Goal: Information Seeking & Learning: Learn about a topic

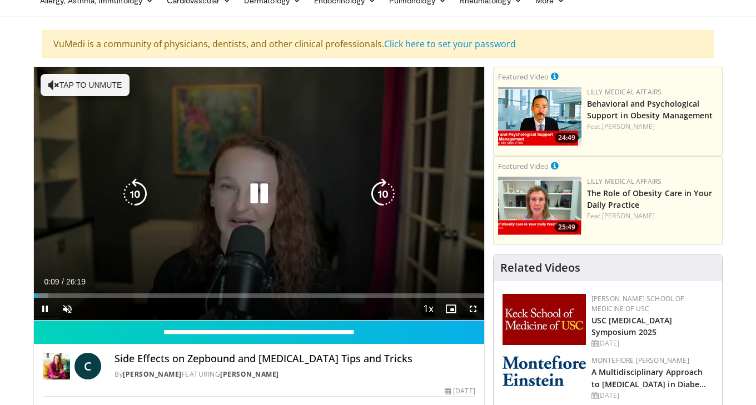
scroll to position [63, 0]
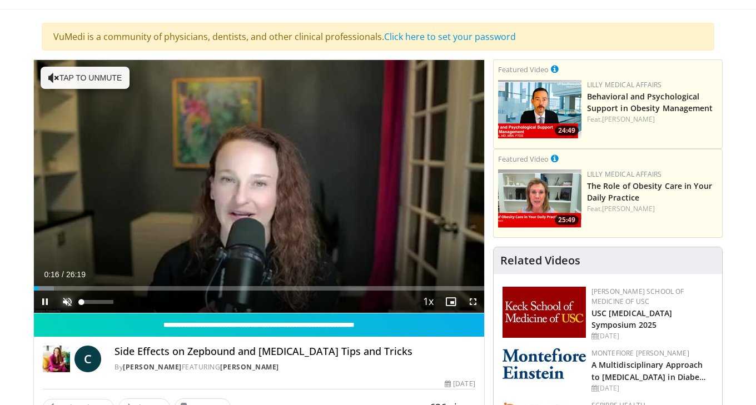
click at [71, 306] on span "Video Player" at bounding box center [67, 302] width 22 height 22
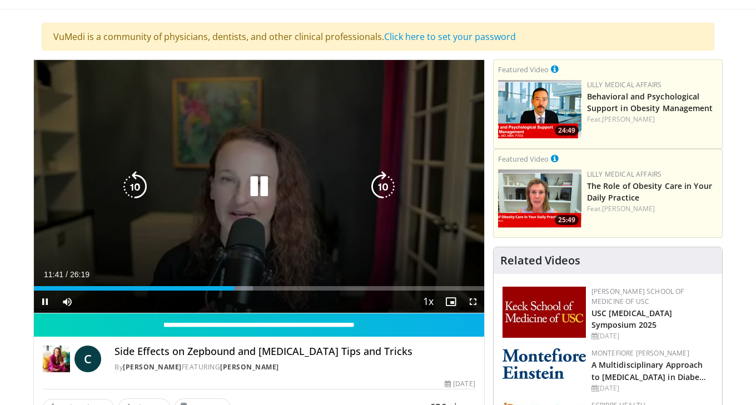
click at [264, 187] on icon "Video Player" at bounding box center [258, 186] width 31 height 31
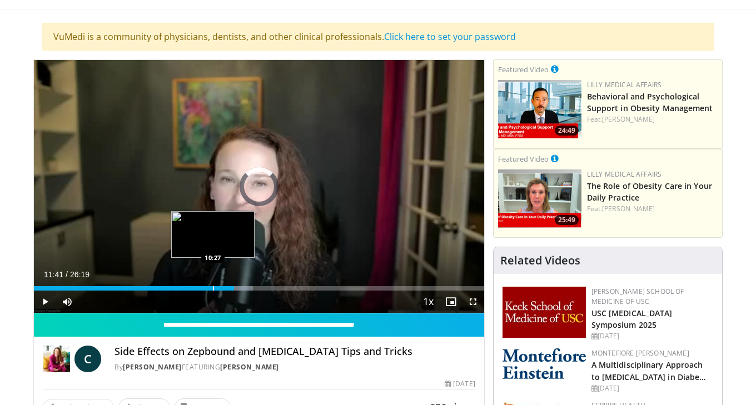
click at [213, 287] on div "Progress Bar" at bounding box center [213, 288] width 1 height 4
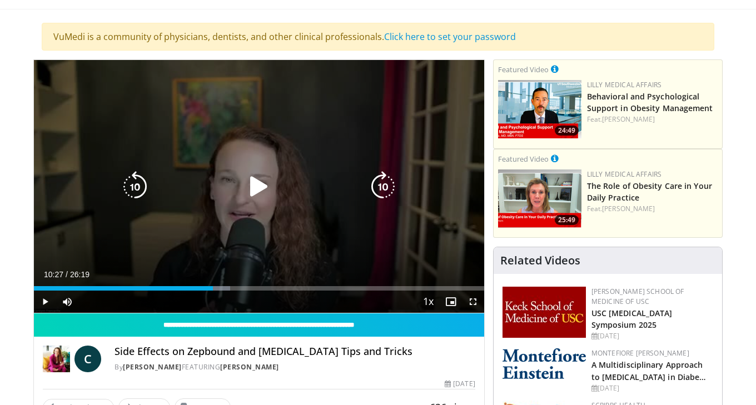
click at [251, 177] on icon "Video Player" at bounding box center [258, 186] width 31 height 31
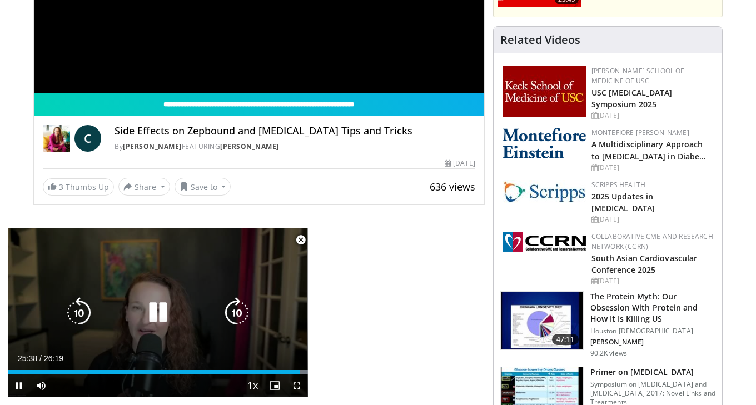
scroll to position [287, 0]
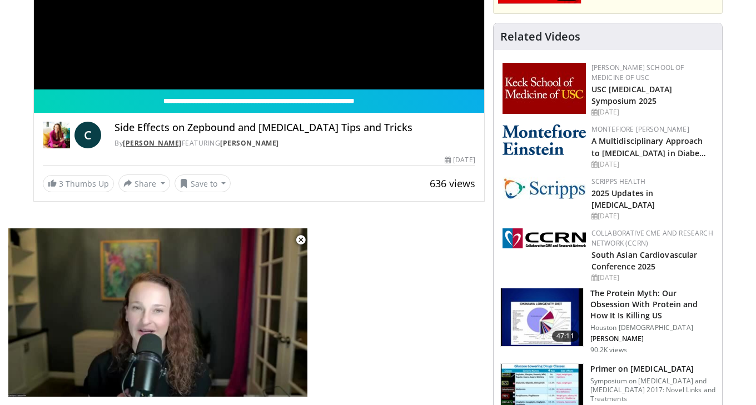
click at [127, 145] on link "[PERSON_NAME]" at bounding box center [152, 142] width 59 height 9
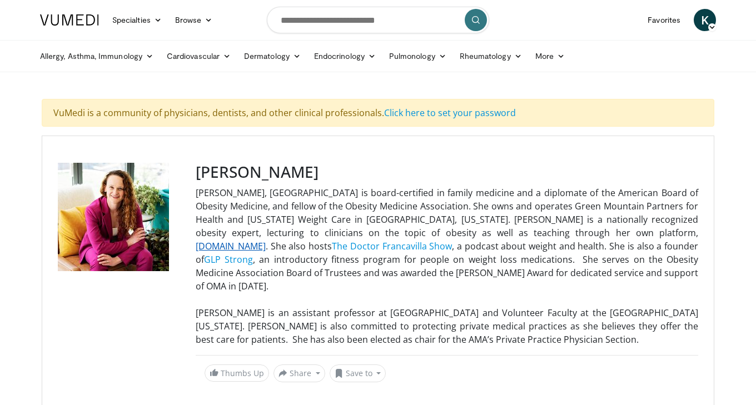
click at [266, 240] on link "[DOMAIN_NAME]" at bounding box center [231, 246] width 70 height 12
